Goal: Check status

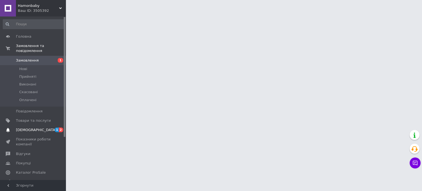
click at [29, 128] on span "[DEMOGRAPHIC_DATA]" at bounding box center [36, 130] width 41 height 5
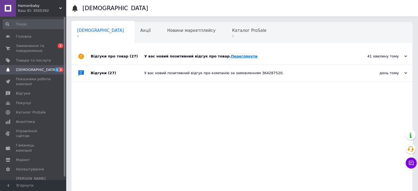
click at [231, 56] on link "Переглянути" at bounding box center [244, 56] width 27 height 4
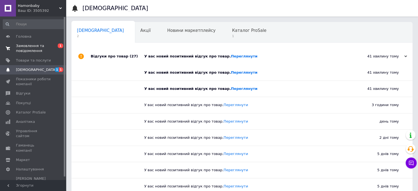
click at [26, 53] on span "Замовлення та повідомлення" at bounding box center [33, 48] width 35 height 10
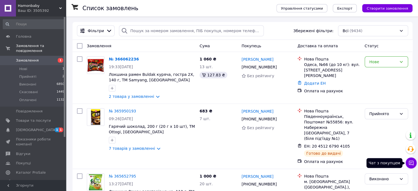
click at [413, 163] on icon at bounding box center [410, 162] width 5 height 5
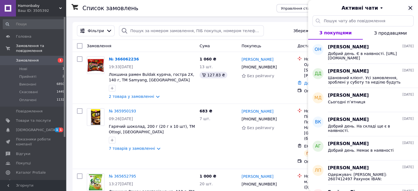
click at [411, 9] on icon "Закрити" at bounding box center [410, 8] width 7 height 7
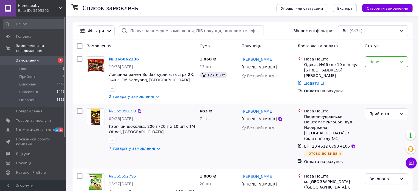
click at [125, 149] on link "7 товарів у замовленні" at bounding box center [132, 148] width 46 height 4
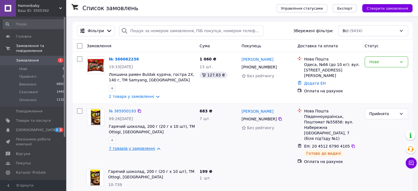
click at [125, 149] on link "7 товарів у замовленні" at bounding box center [132, 148] width 46 height 4
